Goal: Obtain resource: Download file/media

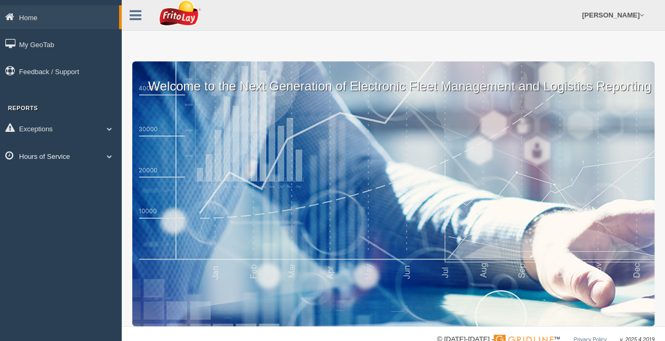
click at [107, 155] on span at bounding box center [110, 155] width 14 height 5
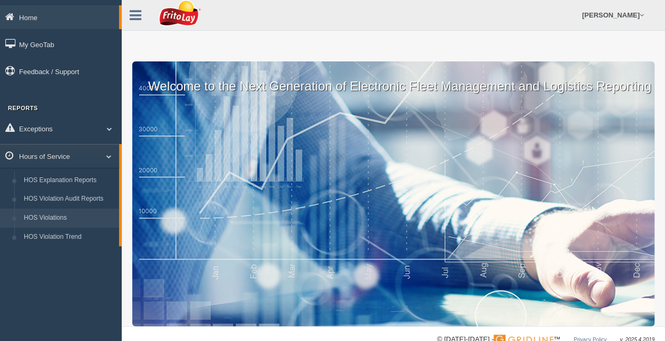
click at [67, 214] on link "HOS Violations" at bounding box center [69, 217] width 100 height 19
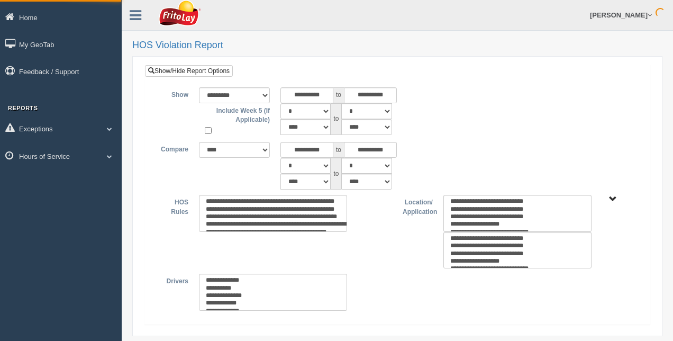
select select
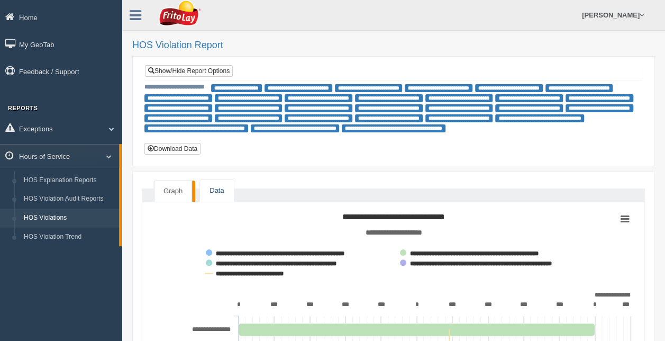
click at [221, 192] on link "Data" at bounding box center [216, 191] width 33 height 22
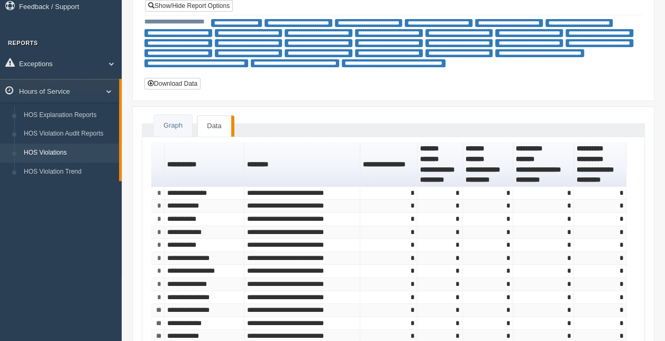
scroll to position [61, 0]
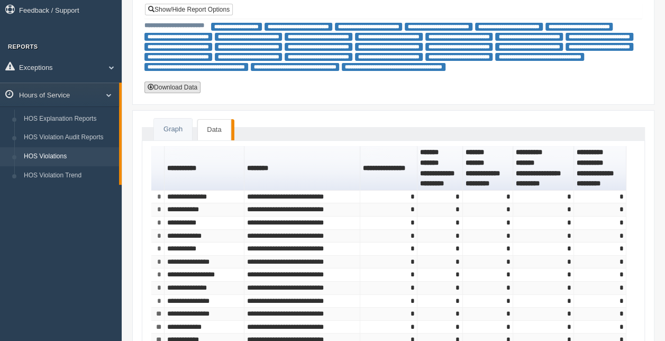
click at [175, 87] on button "Download Data" at bounding box center [172, 87] width 56 height 12
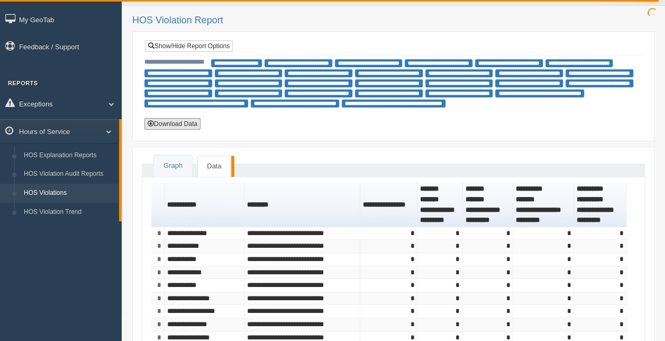
scroll to position [0, 0]
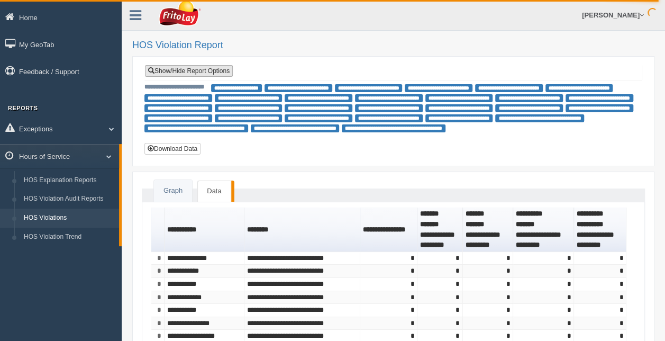
click at [176, 73] on link "Show/Hide Report Options" at bounding box center [189, 71] width 88 height 12
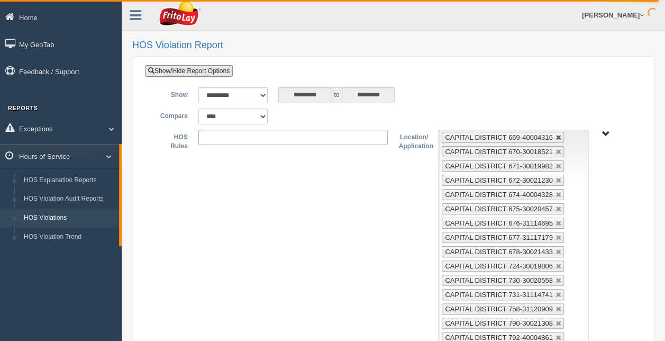
click at [555, 138] on link at bounding box center [558, 137] width 6 height 6
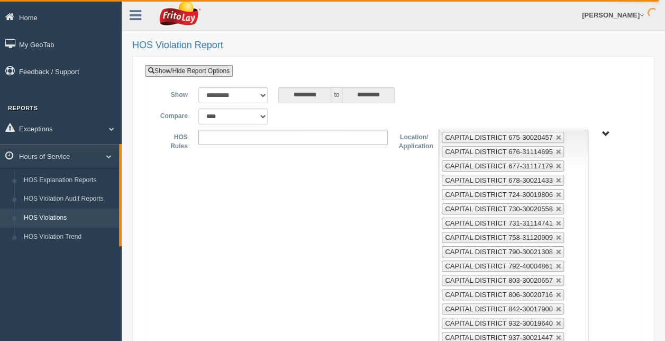
click at [555, 138] on link at bounding box center [558, 137] width 6 height 6
click at [555, 149] on link at bounding box center [558, 152] width 6 height 6
click at [555, 138] on link at bounding box center [558, 137] width 6 height 6
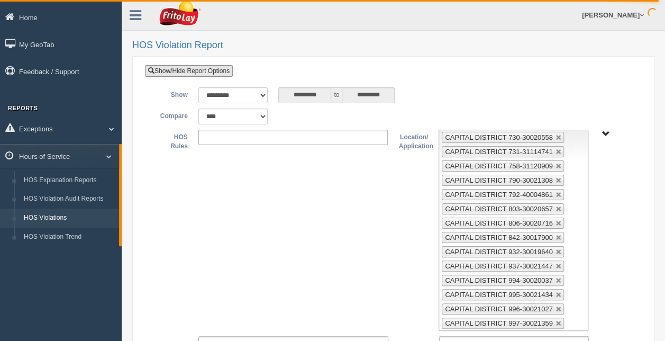
click at [555, 138] on link at bounding box center [558, 137] width 6 height 6
click at [555, 149] on link at bounding box center [558, 152] width 6 height 6
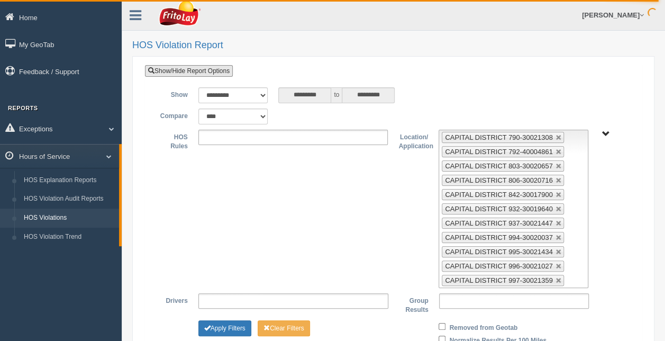
click at [555, 138] on link at bounding box center [558, 137] width 6 height 6
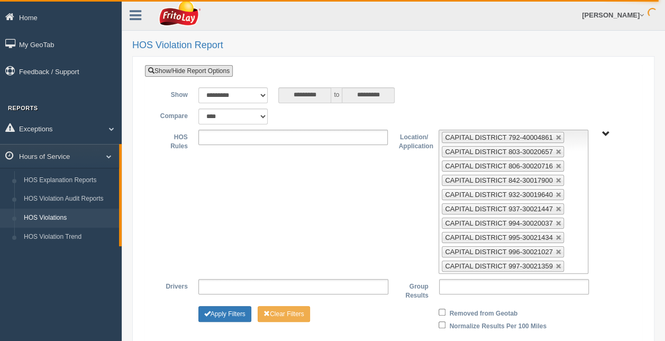
click at [555, 138] on link at bounding box center [558, 137] width 6 height 6
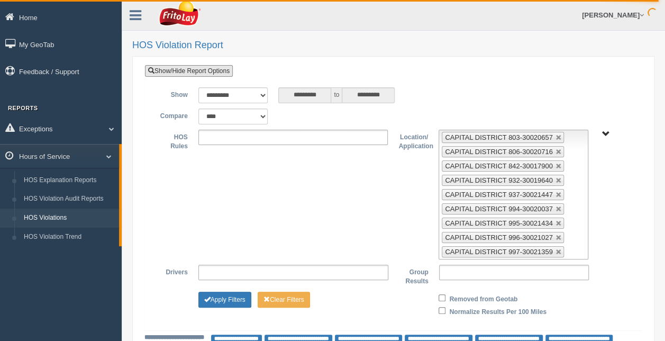
click at [555, 138] on link at bounding box center [558, 137] width 6 height 6
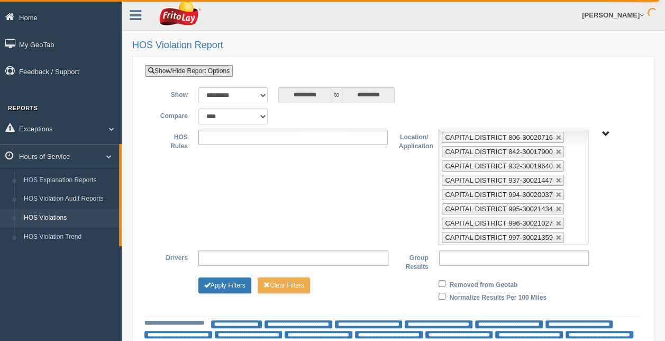
click at [555, 138] on link at bounding box center [558, 137] width 6 height 6
click at [555, 149] on link at bounding box center [558, 152] width 6 height 6
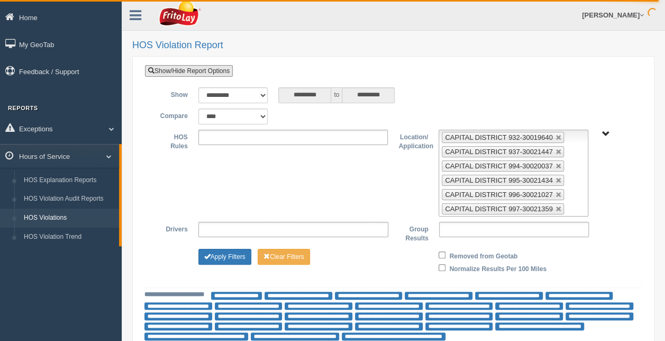
click at [555, 138] on link at bounding box center [558, 137] width 6 height 6
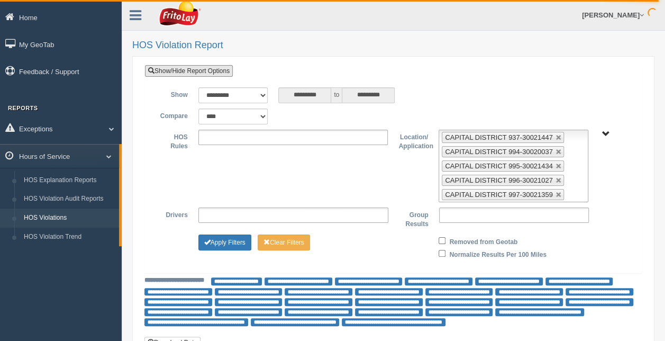
click at [555, 138] on link at bounding box center [558, 137] width 6 height 6
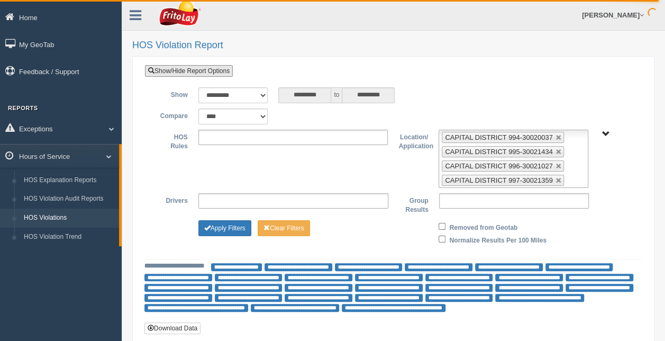
click at [555, 138] on link at bounding box center [558, 137] width 6 height 6
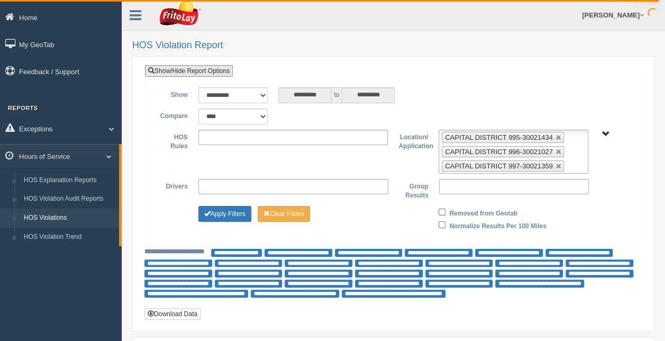
click at [555, 138] on link at bounding box center [558, 137] width 6 height 6
click at [555, 149] on link at bounding box center [558, 152] width 6 height 6
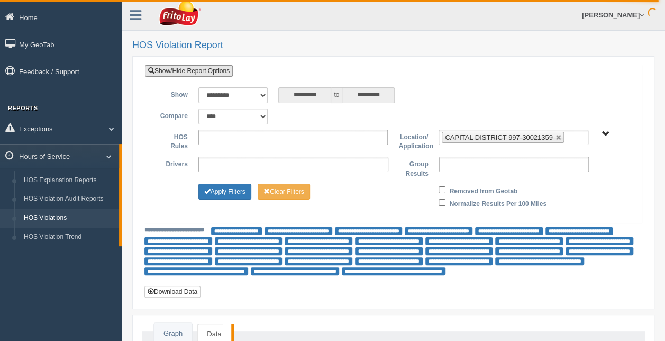
click at [555, 138] on link at bounding box center [558, 137] width 6 height 6
type input "**********"
click at [607, 132] on span "RETAIL SALES" at bounding box center [605, 134] width 8 height 8
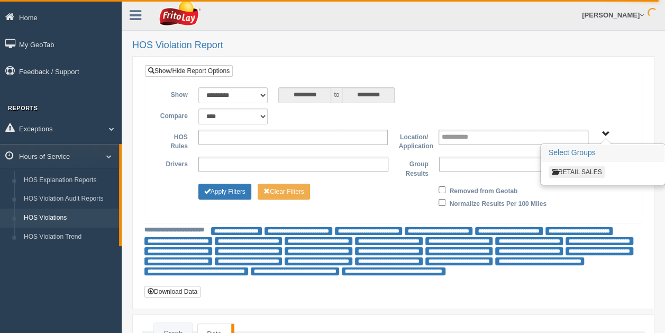
click at [583, 173] on button "RETAIL SALES" at bounding box center [576, 172] width 57 height 12
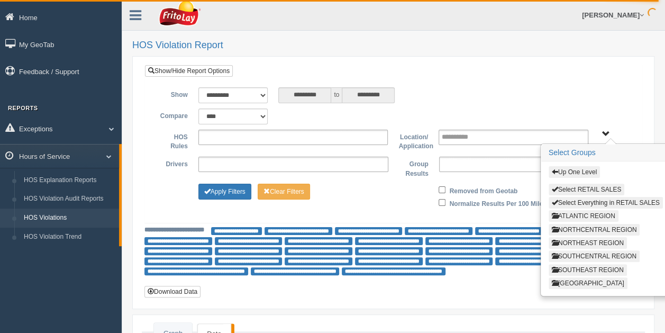
click at [587, 210] on button "ATLANTIC REGION" at bounding box center [583, 216] width 70 height 12
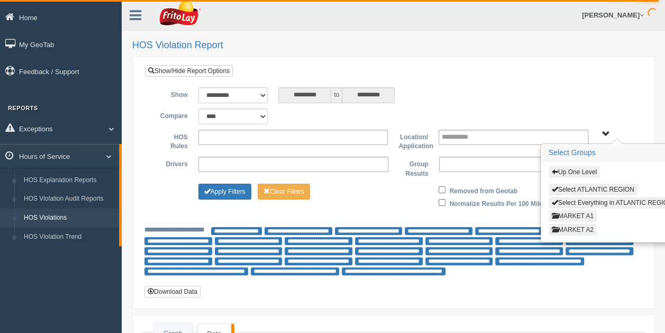
click at [579, 224] on button "MARKET A2" at bounding box center [572, 230] width 48 height 12
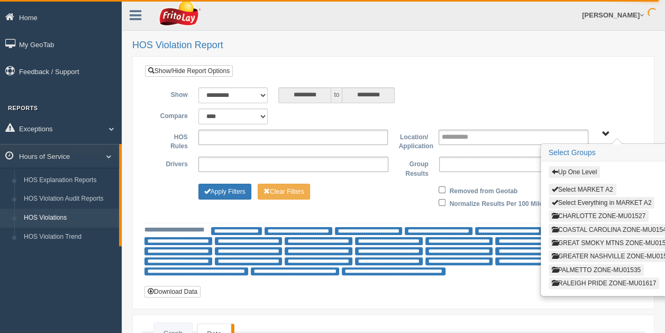
click at [596, 225] on button "COASTAL CAROLINA ZONE-MU01546" at bounding box center [610, 230] width 124 height 12
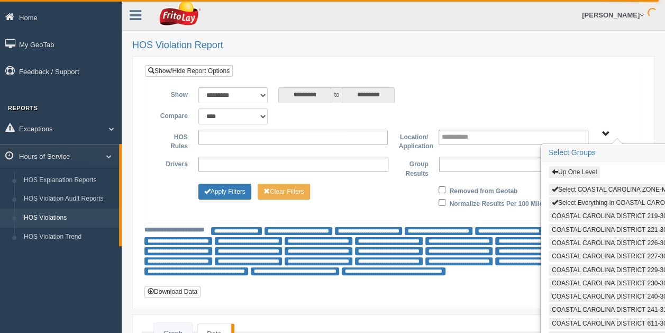
click at [597, 201] on button "Select Everything in COASTAL CAROLINA ZONE-MU01546" at bounding box center [639, 203] width 182 height 12
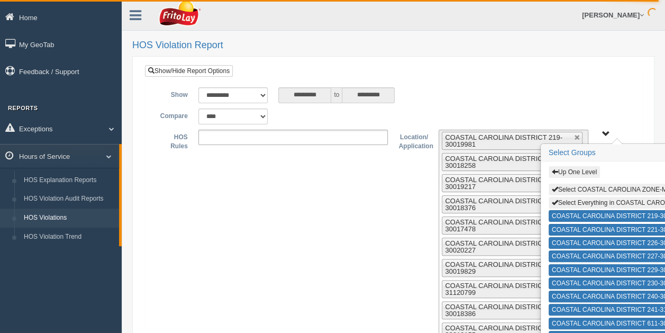
click at [606, 131] on span "Up One Level Select COASTAL CAROLINA ZONE-MU01546 Select Everything in COASTAL …" at bounding box center [605, 134] width 8 height 8
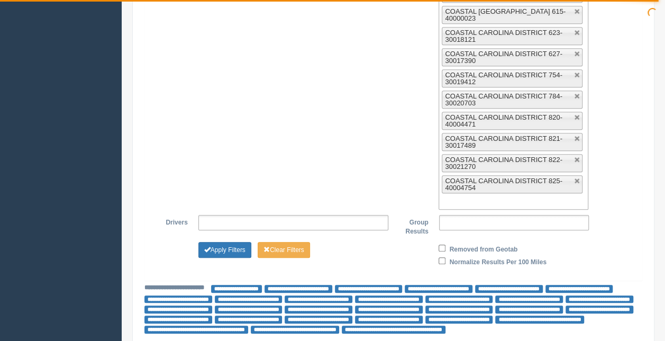
scroll to position [369, 0]
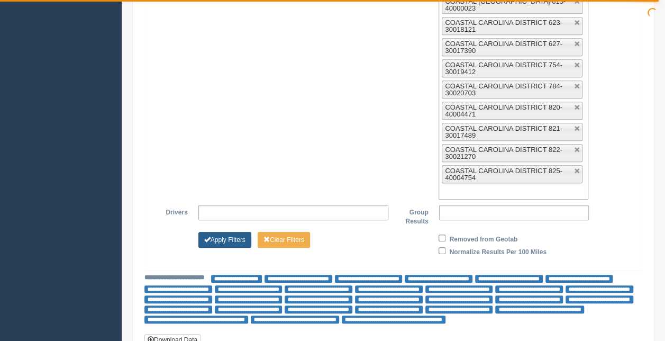
click at [249, 232] on button "Apply Filters" at bounding box center [224, 240] width 53 height 16
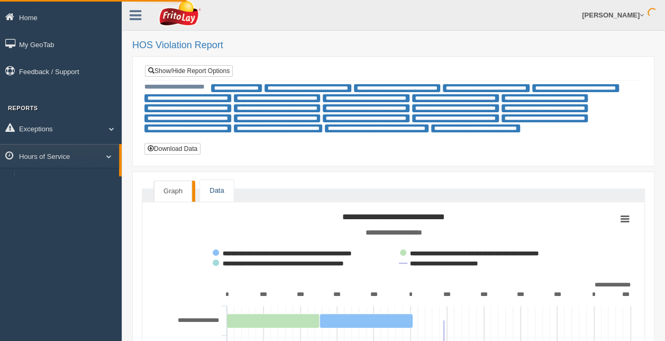
click at [210, 190] on link "Data" at bounding box center [216, 191] width 33 height 22
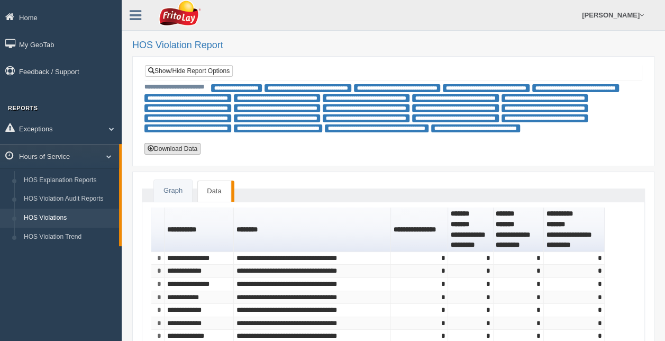
click at [175, 149] on button "Download Data" at bounding box center [172, 149] width 56 height 12
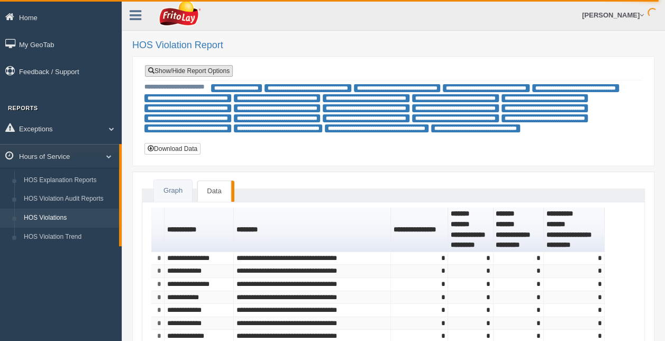
click at [199, 75] on link "Show/Hide Report Options" at bounding box center [189, 71] width 88 height 12
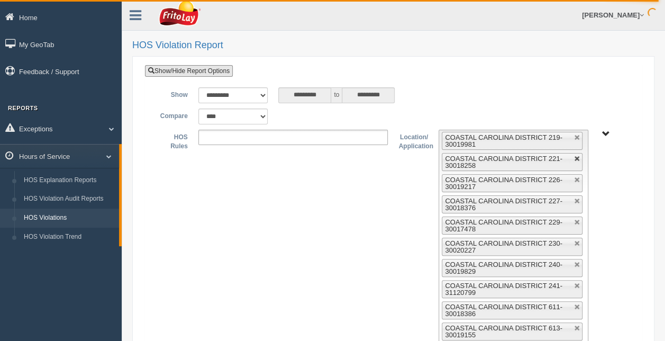
click at [577, 135] on link at bounding box center [577, 137] width 6 height 6
click at [578, 135] on link at bounding box center [577, 137] width 6 height 6
click at [578, 136] on link at bounding box center [577, 137] width 6 height 6
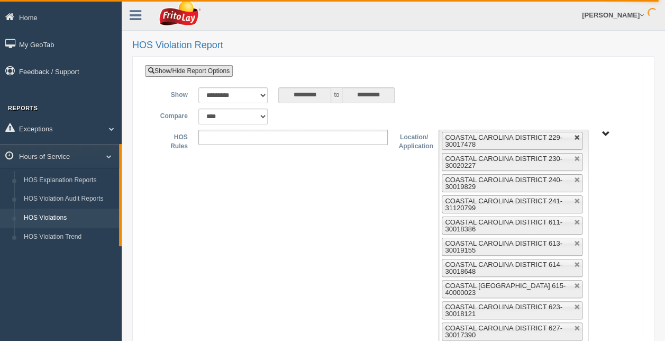
click at [578, 155] on link at bounding box center [577, 158] width 6 height 6
click at [578, 136] on link at bounding box center [577, 137] width 6 height 6
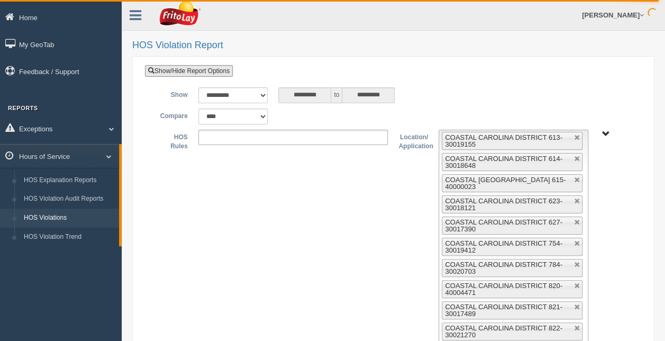
click at [578, 155] on link at bounding box center [577, 158] width 6 height 6
click at [578, 136] on link at bounding box center [577, 137] width 6 height 6
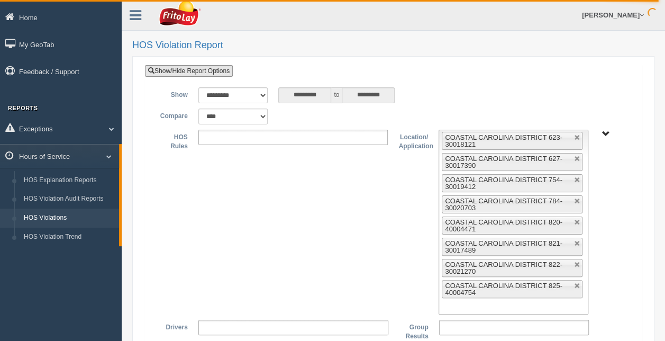
click at [578, 136] on link at bounding box center [577, 137] width 6 height 6
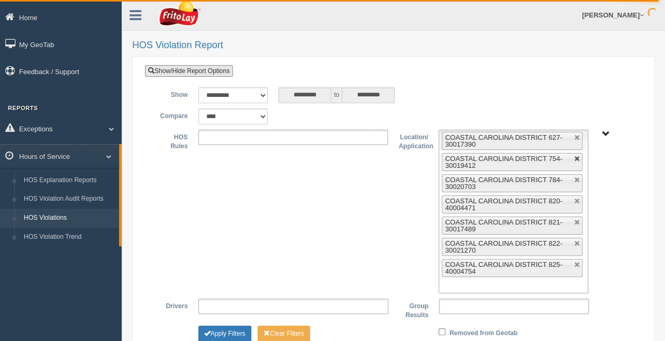
click at [578, 137] on link at bounding box center [577, 137] width 6 height 6
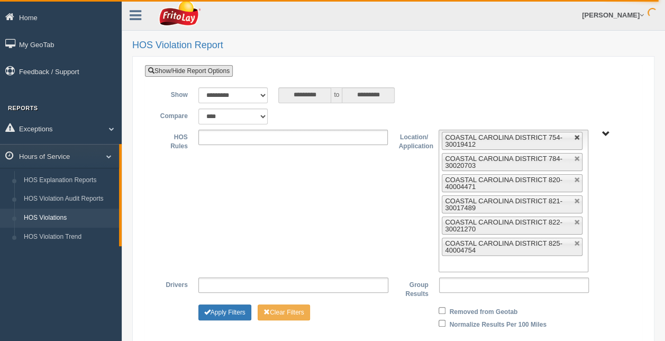
click at [578, 137] on link at bounding box center [577, 137] width 6 height 6
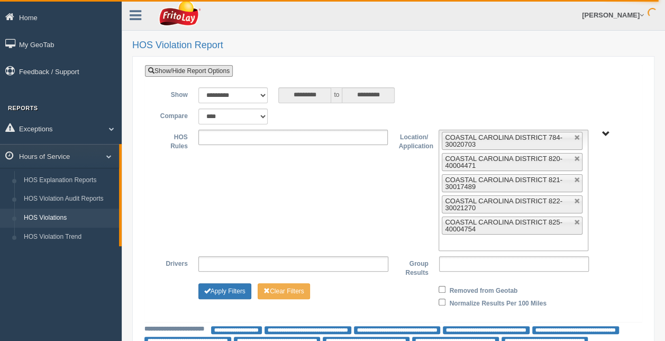
click at [578, 137] on link at bounding box center [577, 137] width 6 height 6
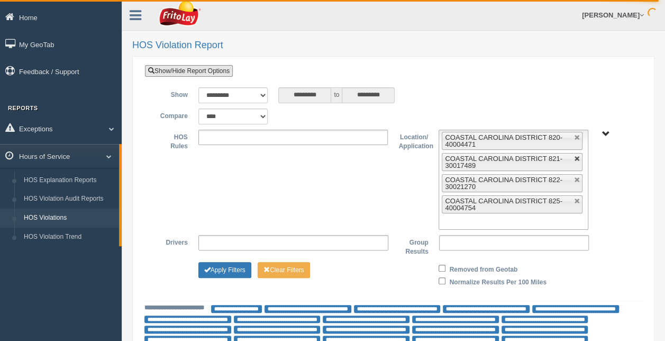
click at [578, 138] on link at bounding box center [577, 137] width 6 height 6
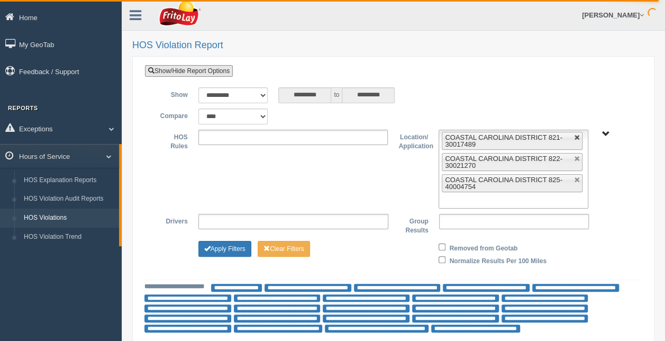
click at [578, 138] on link at bounding box center [577, 137] width 6 height 6
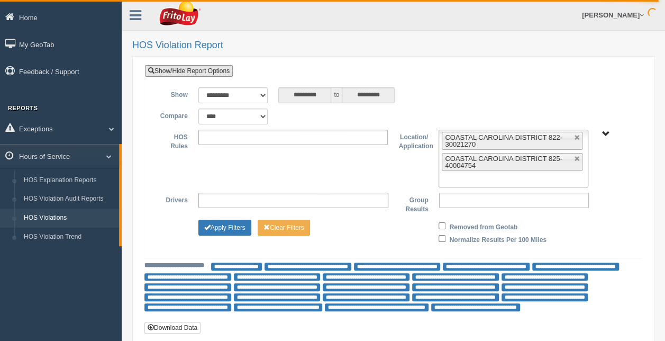
click at [578, 138] on link at bounding box center [577, 137] width 6 height 6
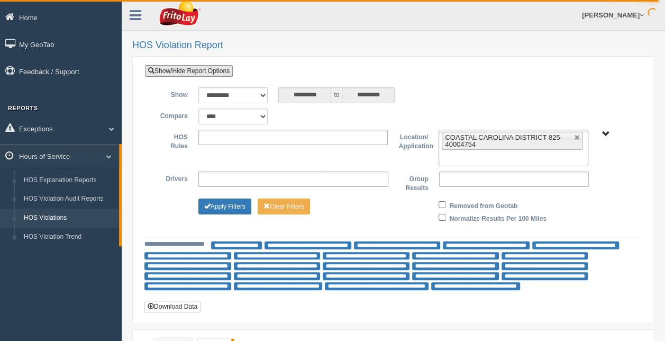
click at [578, 138] on link at bounding box center [577, 137] width 6 height 6
type input "**********"
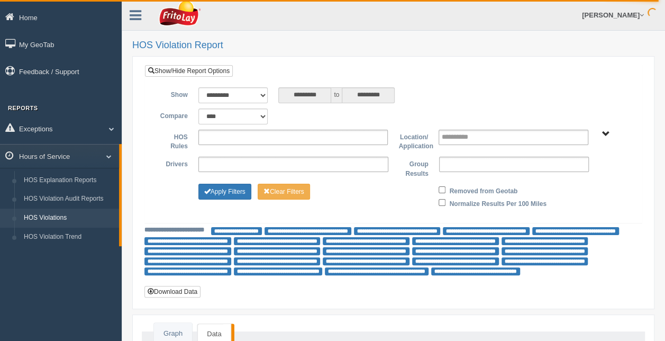
click at [604, 133] on span "RETAIL SALES" at bounding box center [605, 134] width 8 height 8
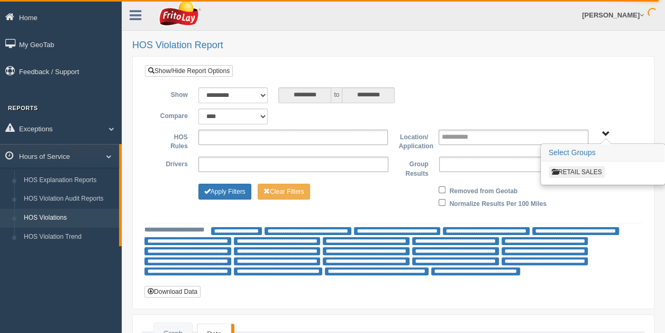
click at [579, 172] on button "RETAIL SALES" at bounding box center [576, 172] width 57 height 12
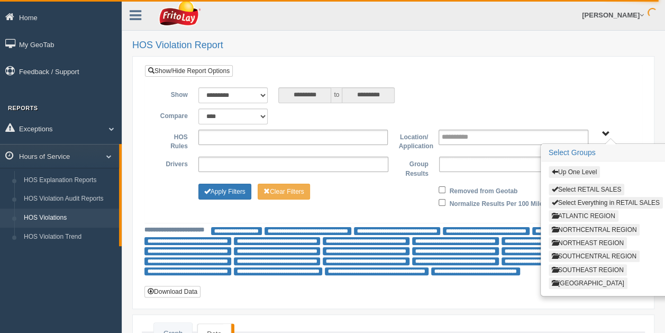
click at [586, 212] on button "ATLANTIC REGION" at bounding box center [583, 216] width 70 height 12
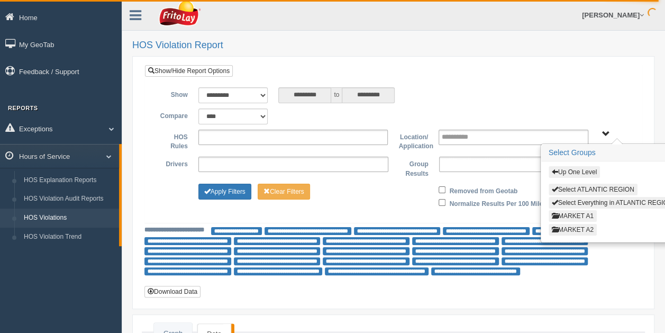
click at [578, 228] on button "MARKET A2" at bounding box center [572, 230] width 48 height 12
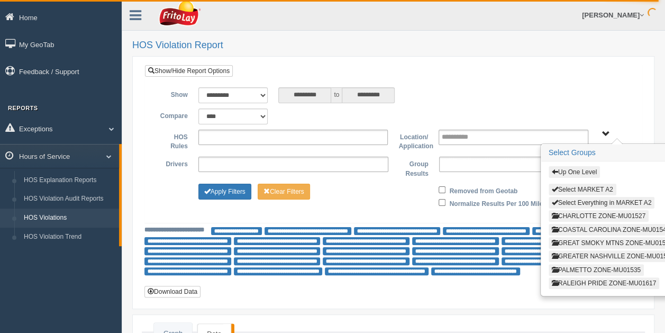
click at [581, 267] on button "PALMETTO ZONE-MU01535" at bounding box center [595, 270] width 95 height 12
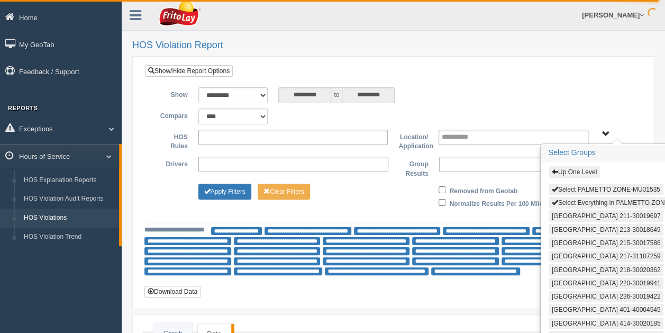
click at [586, 202] on button "Select Everything in PALMETTO ZONE-MU01535" at bounding box center [624, 203] width 153 height 12
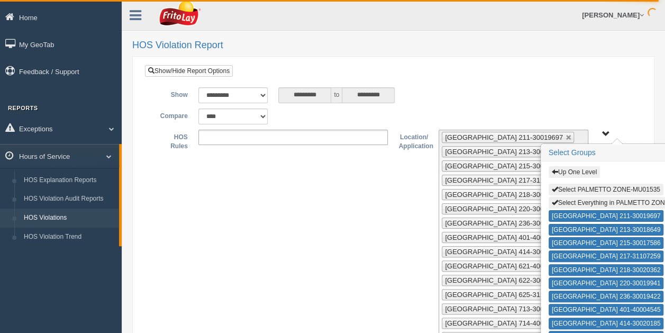
click at [605, 131] on span "Up One Level Select PALMETTO ZONE-MU01535 Select Everything in PALMETTO ZONE-MU…" at bounding box center [605, 134] width 8 height 8
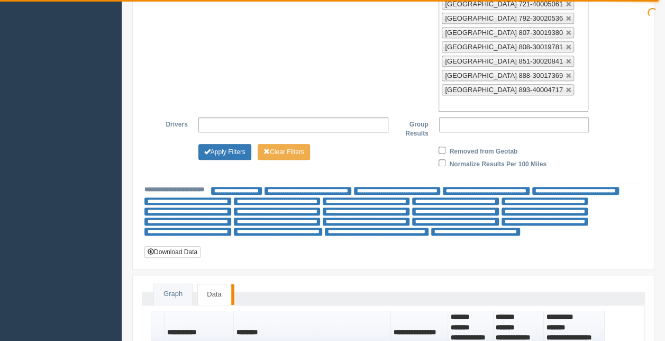
scroll to position [410, 0]
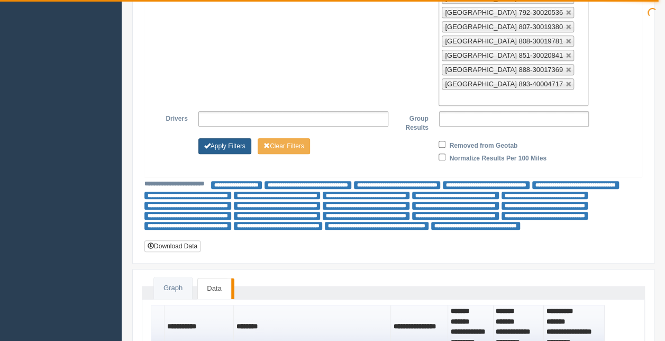
click at [226, 138] on button "Apply Filters" at bounding box center [224, 146] width 53 height 16
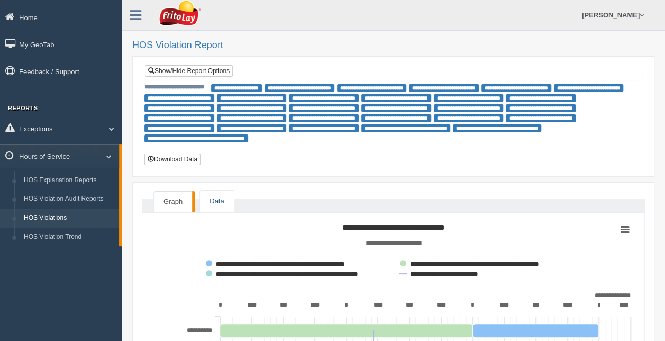
click at [220, 194] on link "Data" at bounding box center [216, 201] width 33 height 22
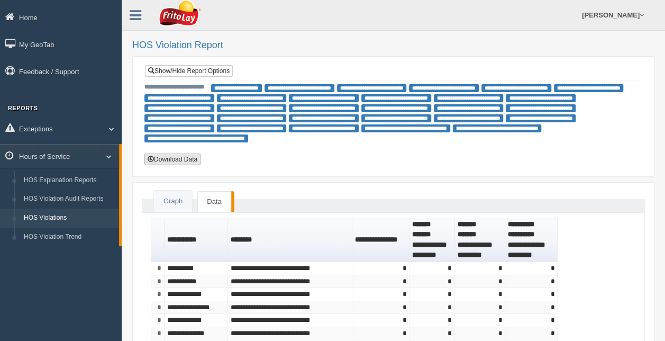
click at [183, 157] on button "Download Data" at bounding box center [172, 159] width 56 height 12
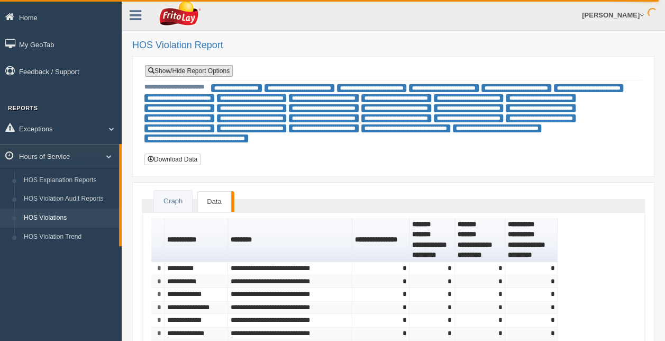
click at [197, 66] on link "Show/Hide Report Options" at bounding box center [189, 71] width 88 height 12
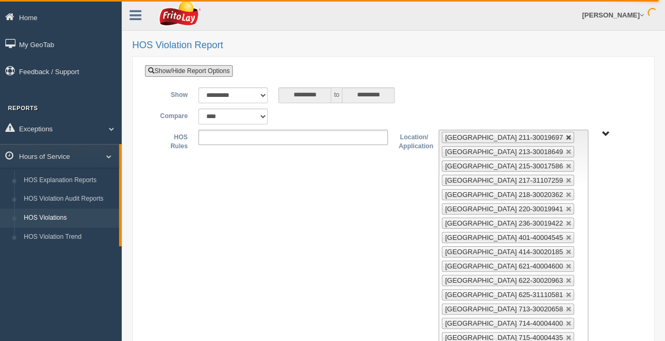
click at [565, 137] on link at bounding box center [568, 137] width 6 height 6
click at [565, 149] on link at bounding box center [568, 152] width 6 height 6
click at [565, 137] on link at bounding box center [568, 137] width 6 height 6
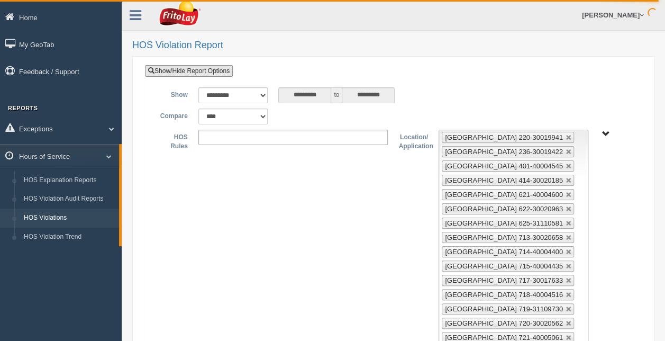
click at [565, 137] on link at bounding box center [568, 137] width 6 height 6
click at [565, 149] on link at bounding box center [568, 152] width 6 height 6
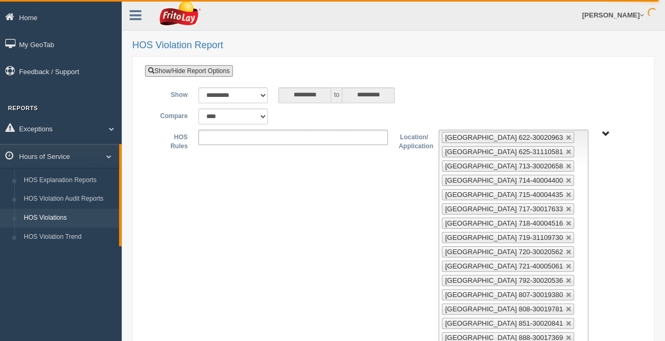
click at [565, 137] on link at bounding box center [568, 137] width 6 height 6
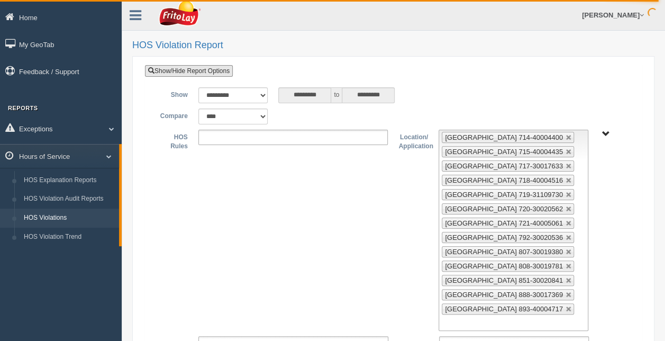
click at [565, 137] on link at bounding box center [568, 137] width 6 height 6
click at [565, 149] on link at bounding box center [568, 152] width 6 height 6
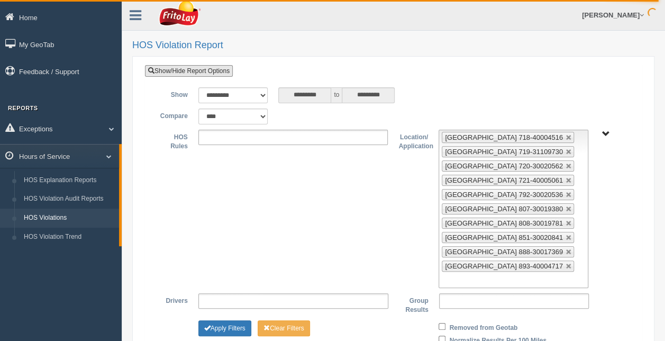
click at [565, 137] on link at bounding box center [568, 137] width 6 height 6
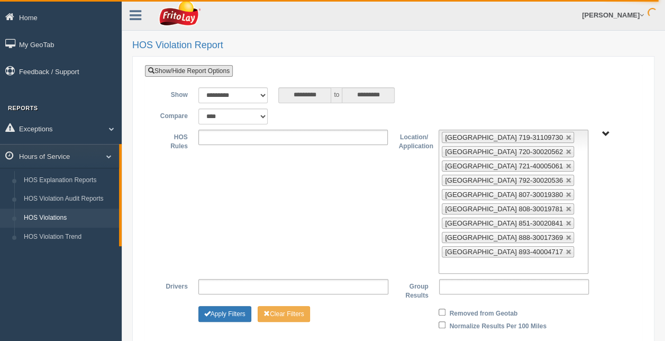
click at [565, 137] on link at bounding box center [568, 137] width 6 height 6
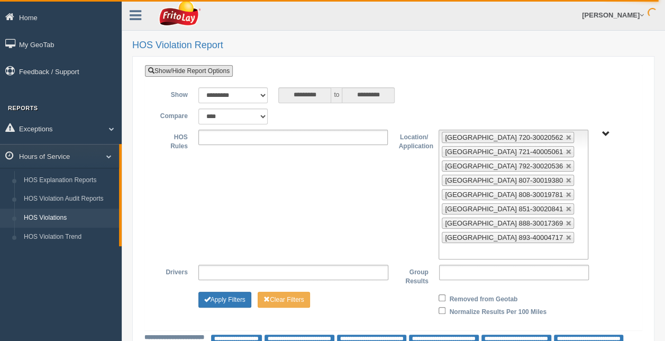
click at [565, 137] on link at bounding box center [568, 137] width 6 height 6
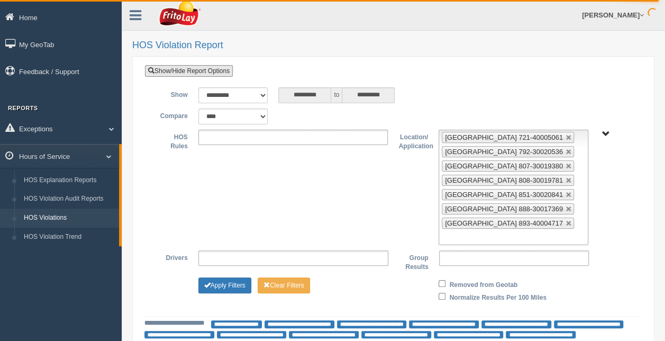
click at [565, 137] on link at bounding box center [568, 137] width 6 height 6
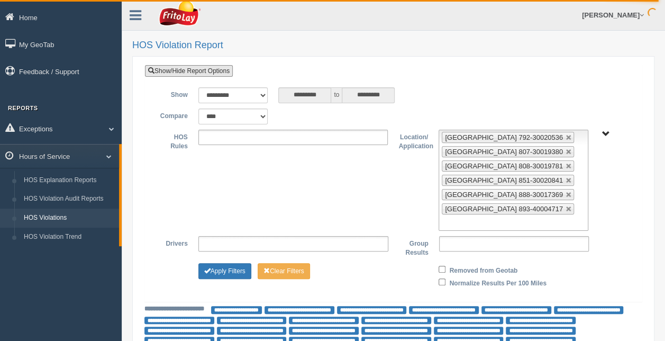
click at [565, 137] on link at bounding box center [568, 137] width 6 height 6
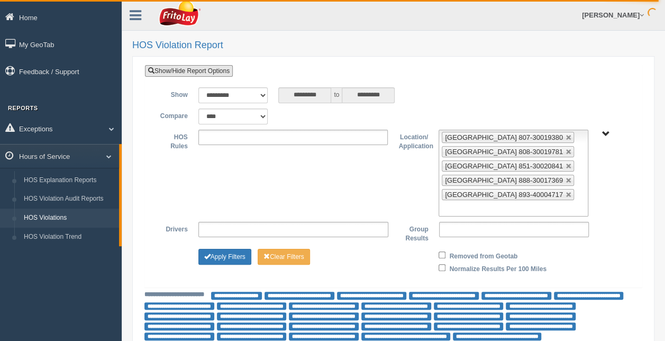
click at [565, 137] on link at bounding box center [568, 137] width 6 height 6
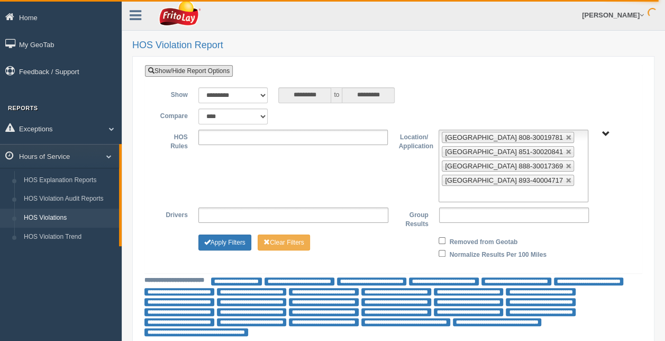
click at [565, 137] on link at bounding box center [568, 137] width 6 height 6
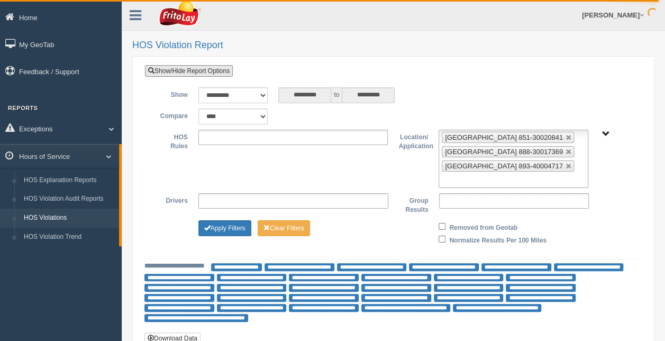
click at [565, 137] on link at bounding box center [568, 137] width 6 height 6
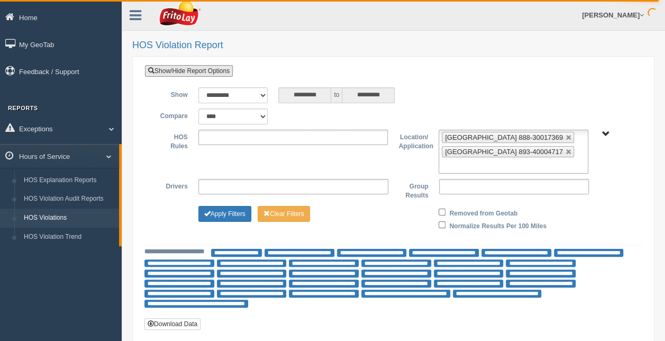
click at [565, 137] on link at bounding box center [568, 137] width 6 height 6
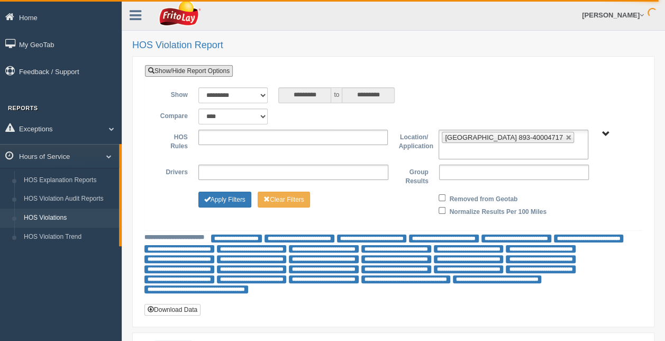
click at [565, 137] on link at bounding box center [568, 137] width 6 height 6
type input "**********"
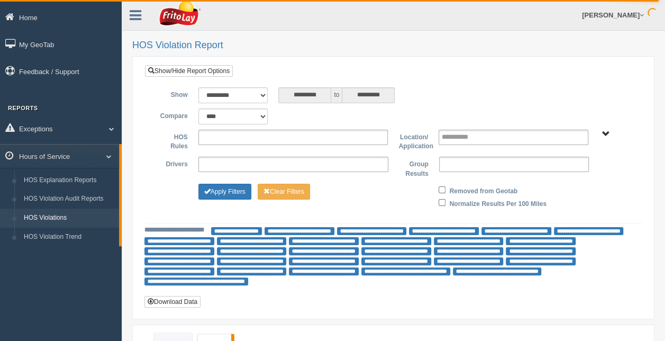
click at [605, 132] on span "RETAIL SALES" at bounding box center [605, 134] width 8 height 8
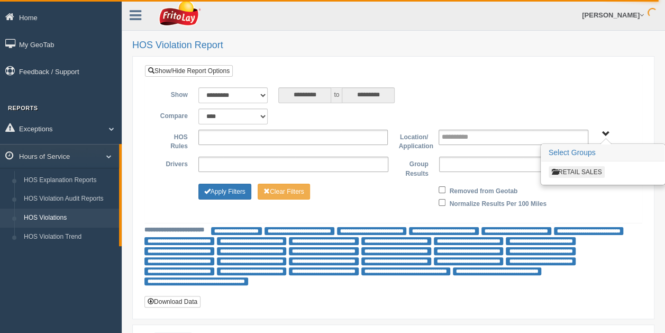
click at [585, 171] on button "RETAIL SALES" at bounding box center [576, 172] width 57 height 12
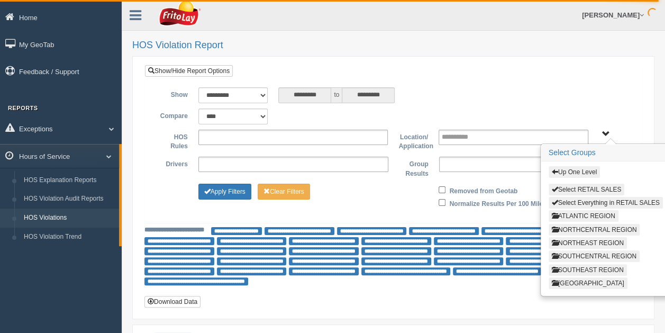
click at [600, 265] on button "SOUTHEAST REGION" at bounding box center [587, 270] width 78 height 12
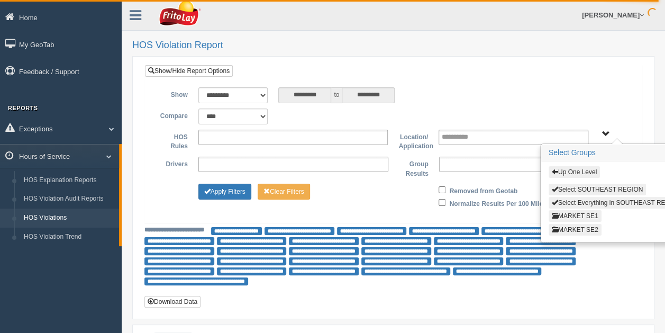
click at [572, 212] on button "MARKET SE1" at bounding box center [574, 216] width 53 height 12
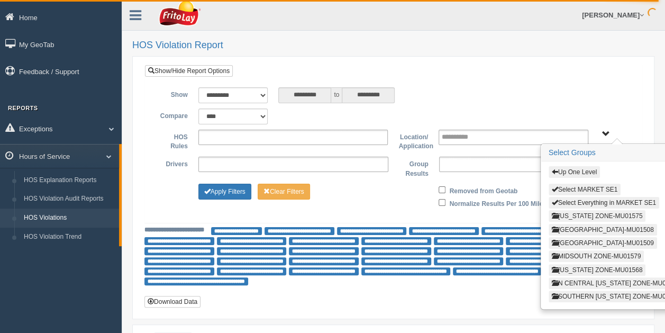
click at [601, 212] on button "[US_STATE] ZONE-MU01575" at bounding box center [596, 216] width 97 height 12
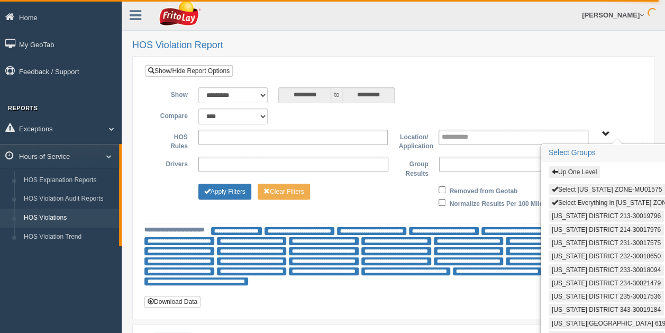
click at [598, 205] on button "Select Everything in [US_STATE] ZONE-MU01575" at bounding box center [625, 203] width 155 height 12
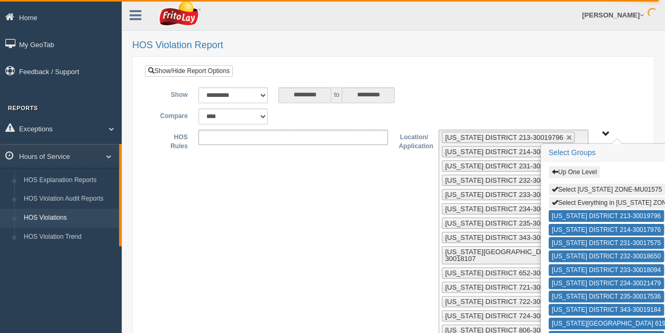
click at [608, 132] on span "Up One Level Select [US_STATE] ZONE-MU01575 Select Everything in [US_STATE] ZON…" at bounding box center [605, 134] width 8 height 8
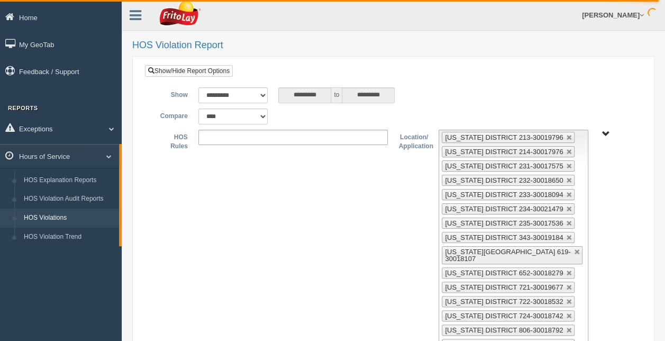
scroll to position [298, 0]
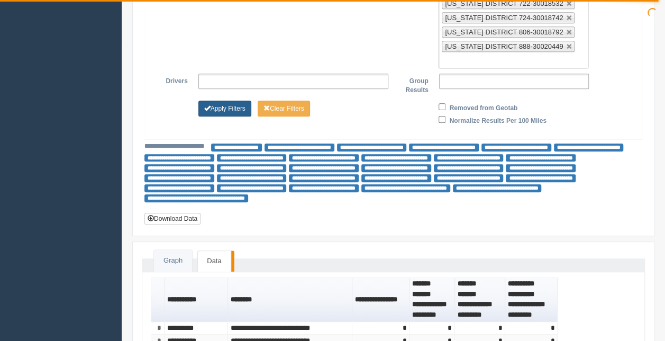
click at [227, 100] on button "Apply Filters" at bounding box center [224, 108] width 53 height 16
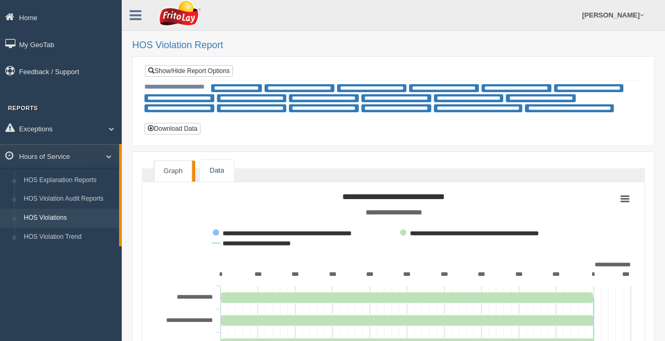
click at [224, 160] on link "Data" at bounding box center [216, 171] width 33 height 22
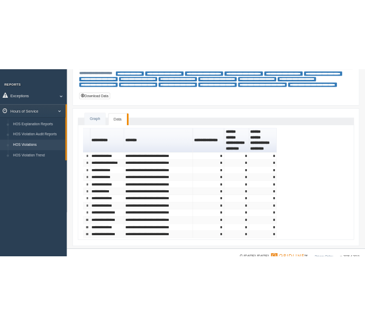
scroll to position [102, 0]
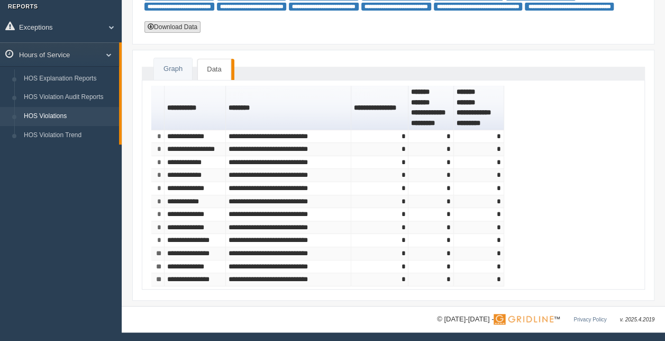
click at [175, 25] on button "Download Data" at bounding box center [172, 27] width 56 height 12
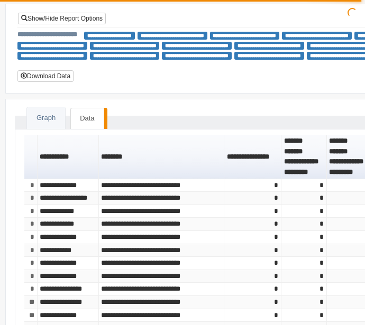
scroll to position [45, 0]
